Goal: Find specific page/section: Find specific page/section

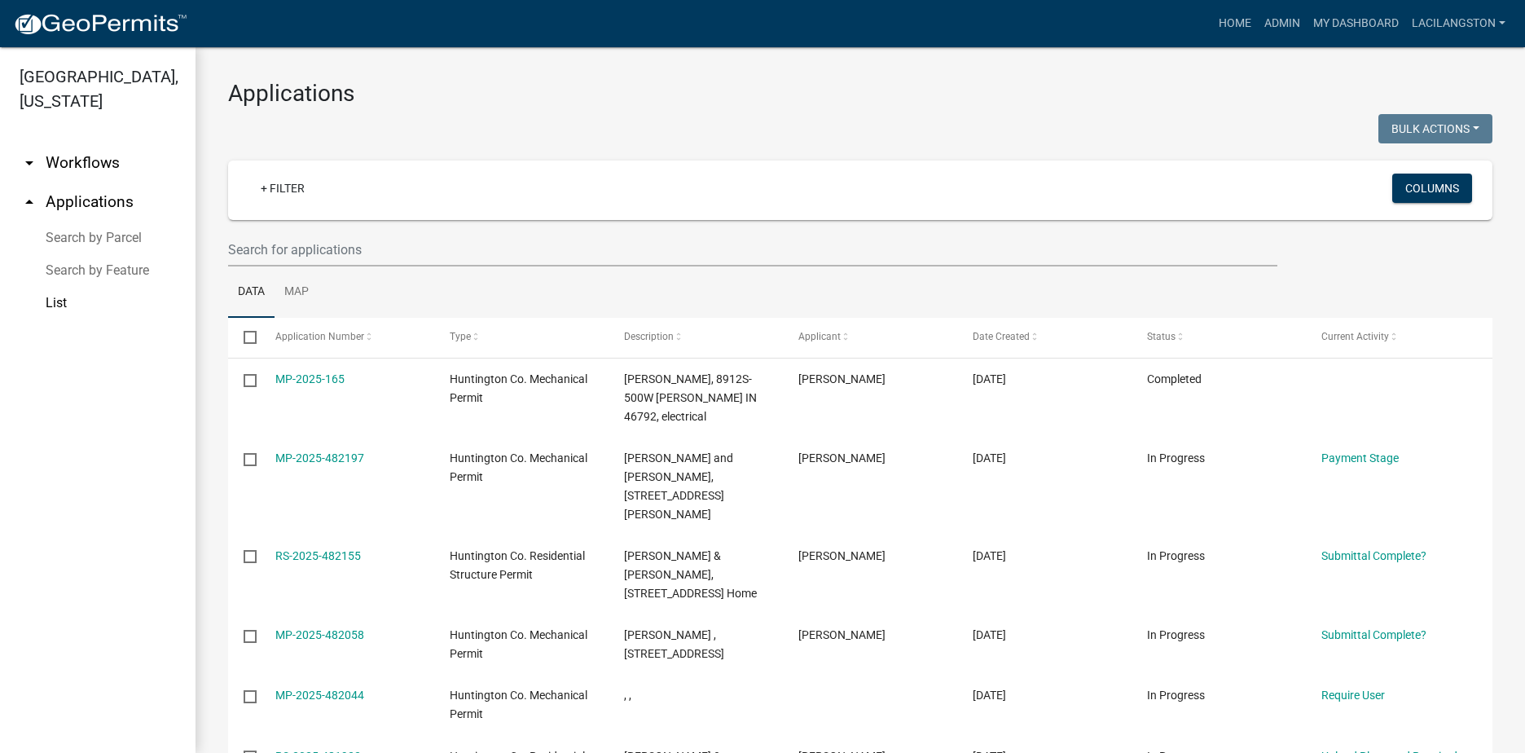
scroll to position [189, 0]
click at [120, 19] on img at bounding box center [100, 24] width 174 height 24
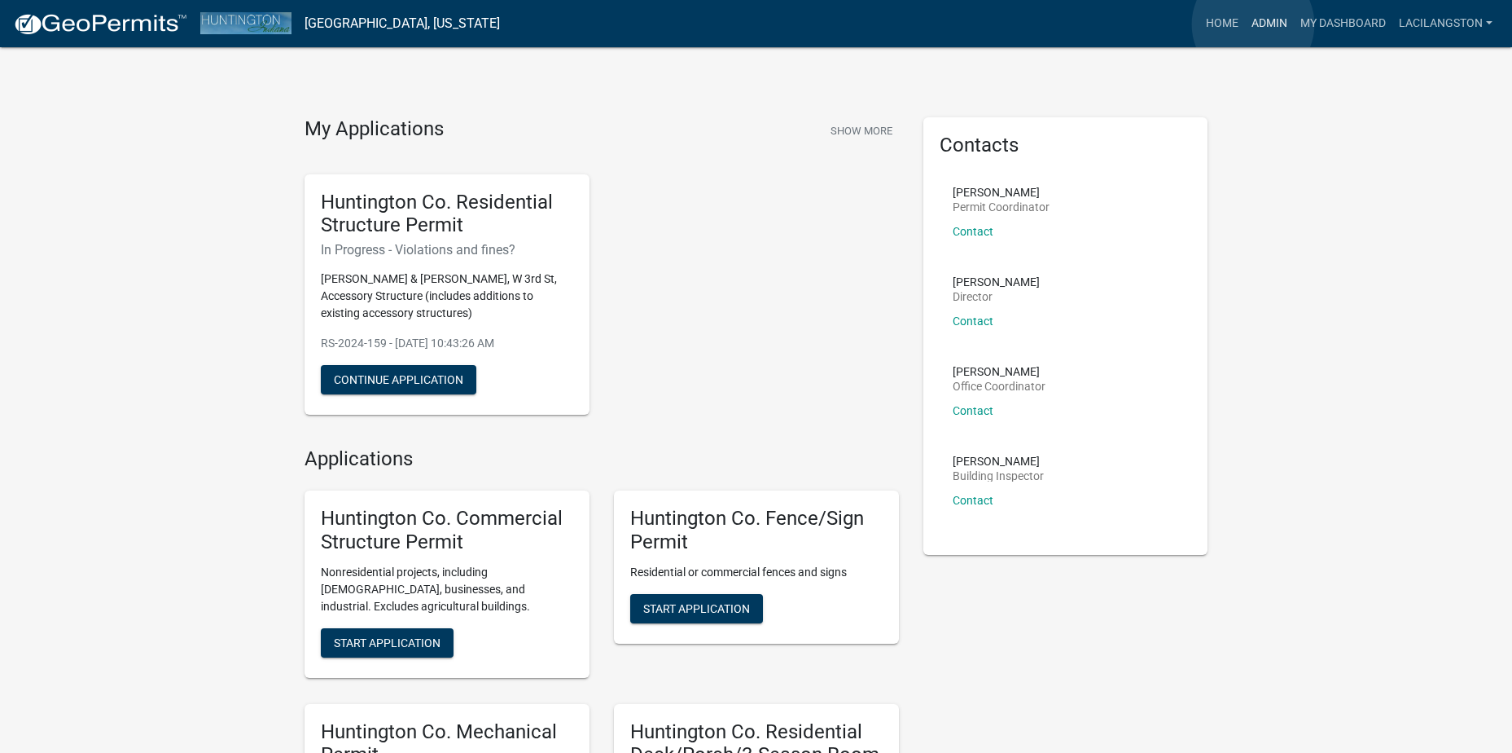
click at [1254, 24] on link "Admin" at bounding box center [1269, 23] width 49 height 31
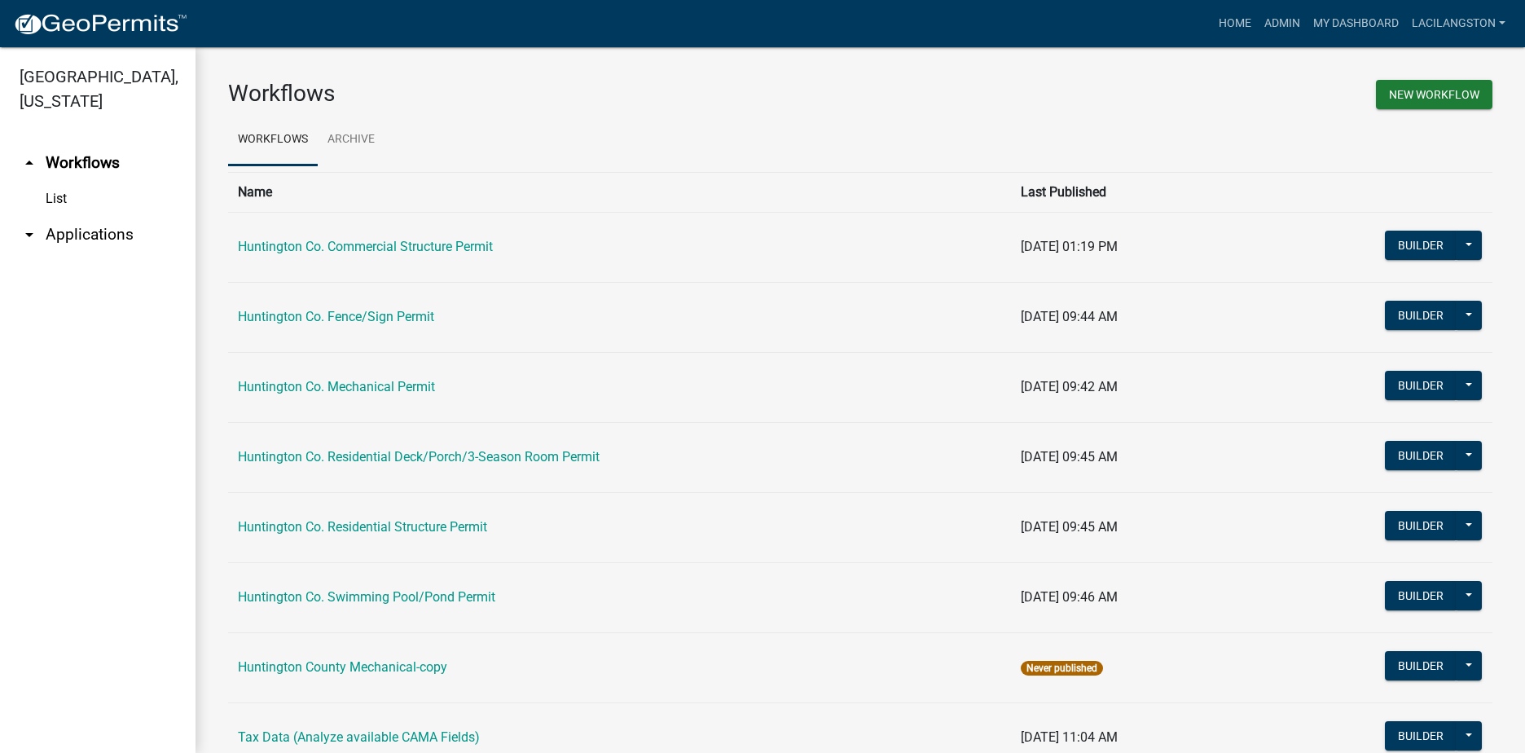
click at [64, 226] on link "arrow_drop_down Applications" at bounding box center [97, 234] width 195 height 39
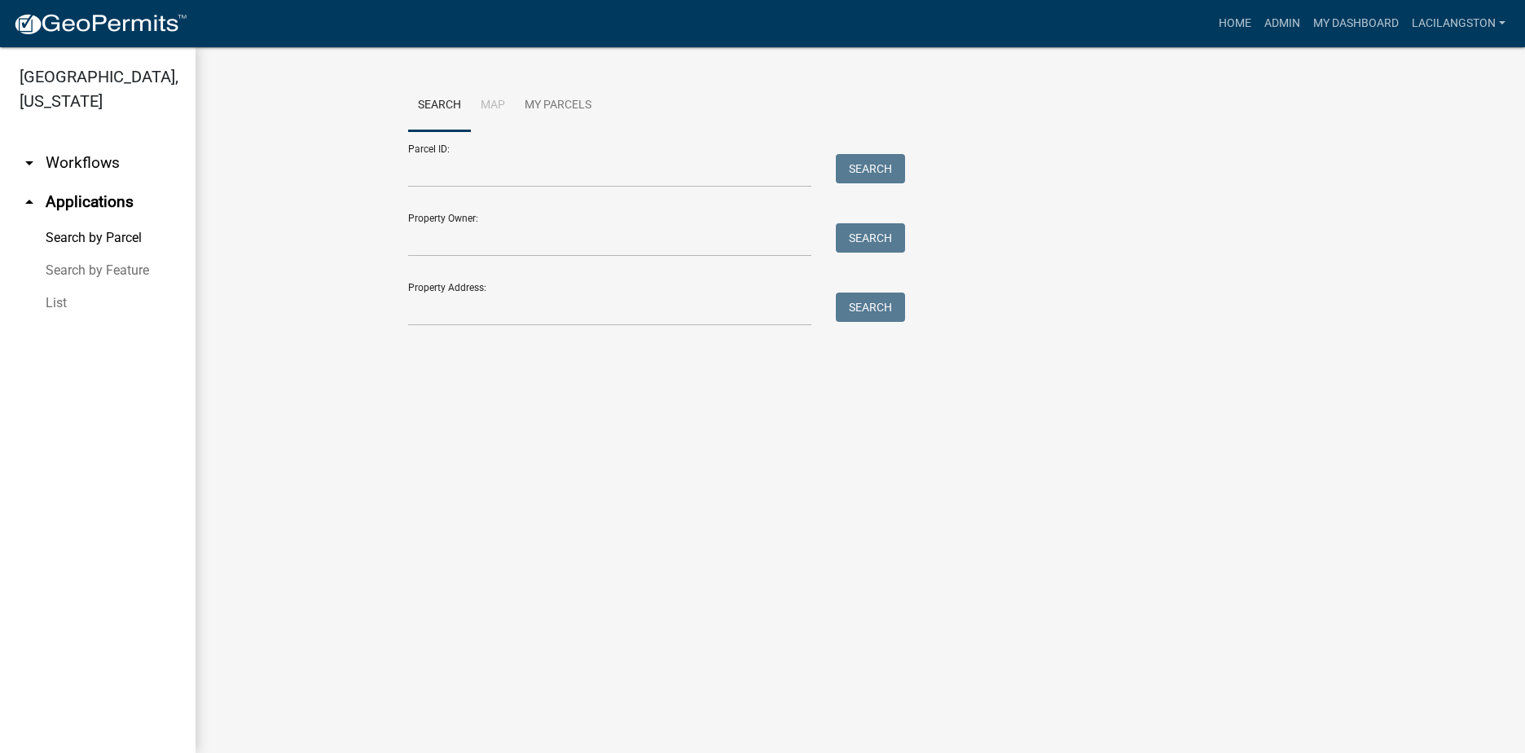
click at [59, 307] on link "List" at bounding box center [97, 303] width 195 height 33
